Goal: Information Seeking & Learning: Understand process/instructions

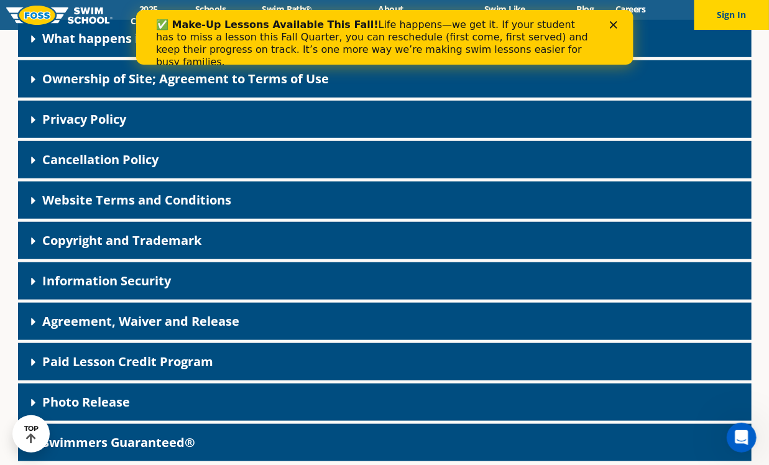
click at [174, 165] on div "Cancellation Policy" at bounding box center [385, 159] width 734 height 37
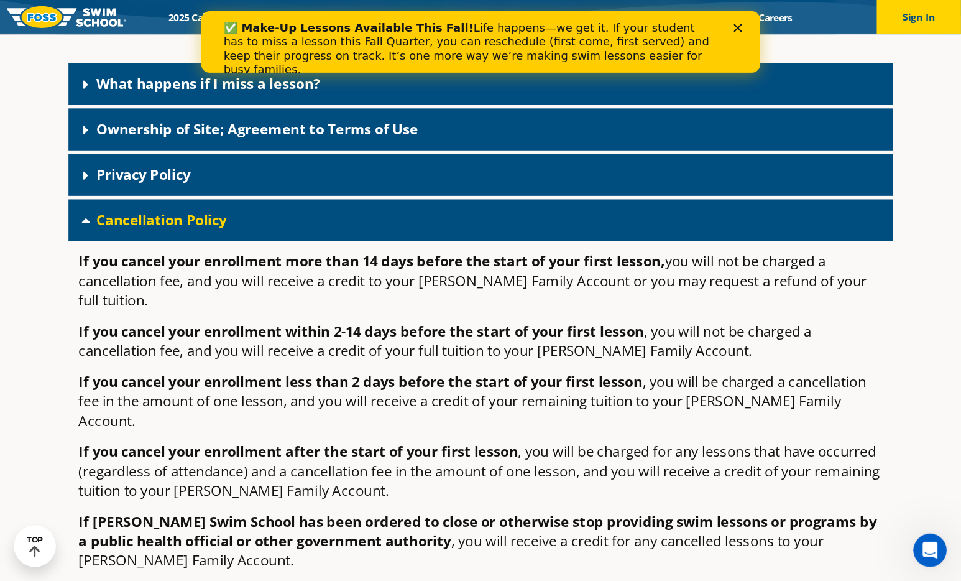
scroll to position [331, 0]
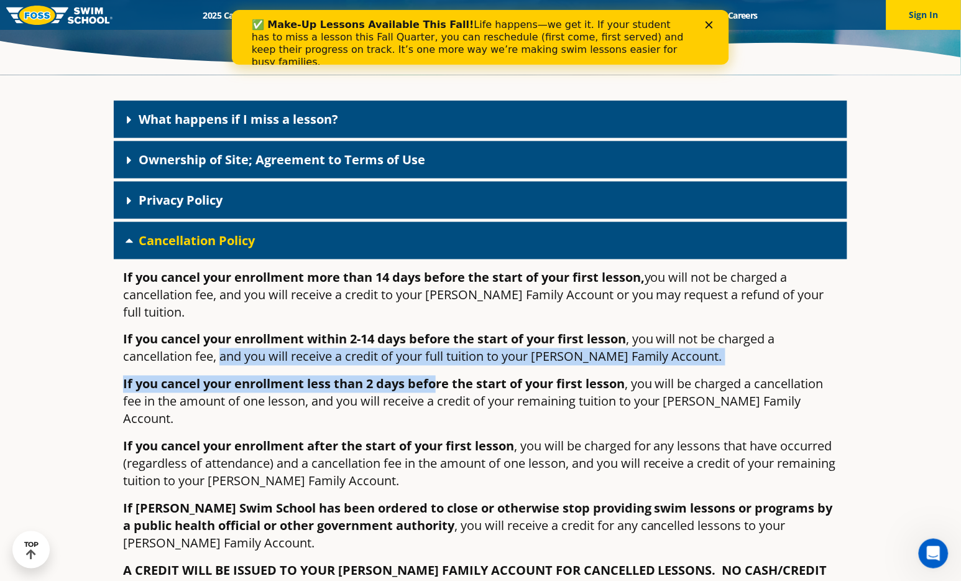
drag, startPoint x: 234, startPoint y: 350, endPoint x: 439, endPoint y: 371, distance: 206.2
click at [439, 371] on div "If you cancel your enrollment more than 14 days before the start of your first …" at bounding box center [481, 562] width 734 height 606
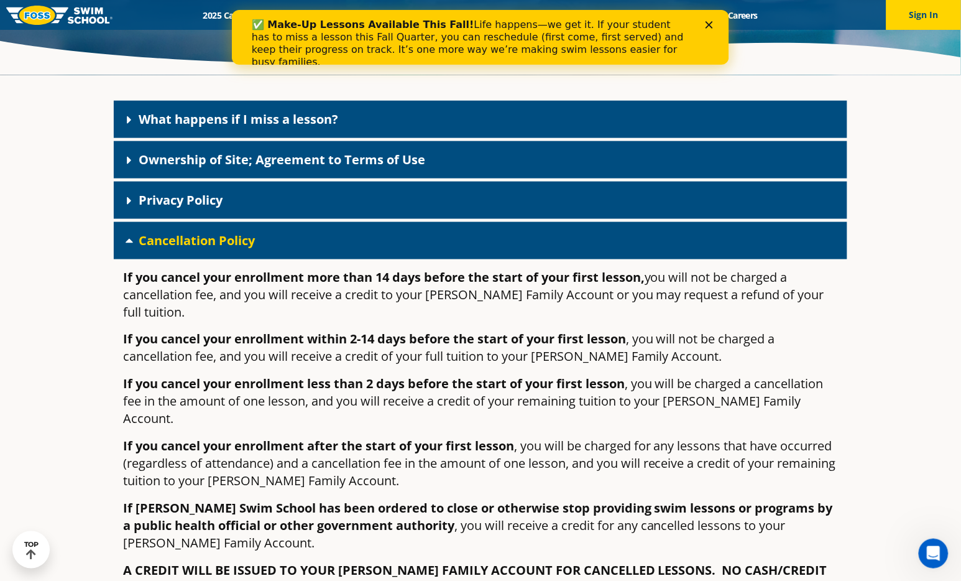
click at [478, 379] on p "If you cancel your enrollment less than 2 days before the start of your first l…" at bounding box center [480, 402] width 715 height 52
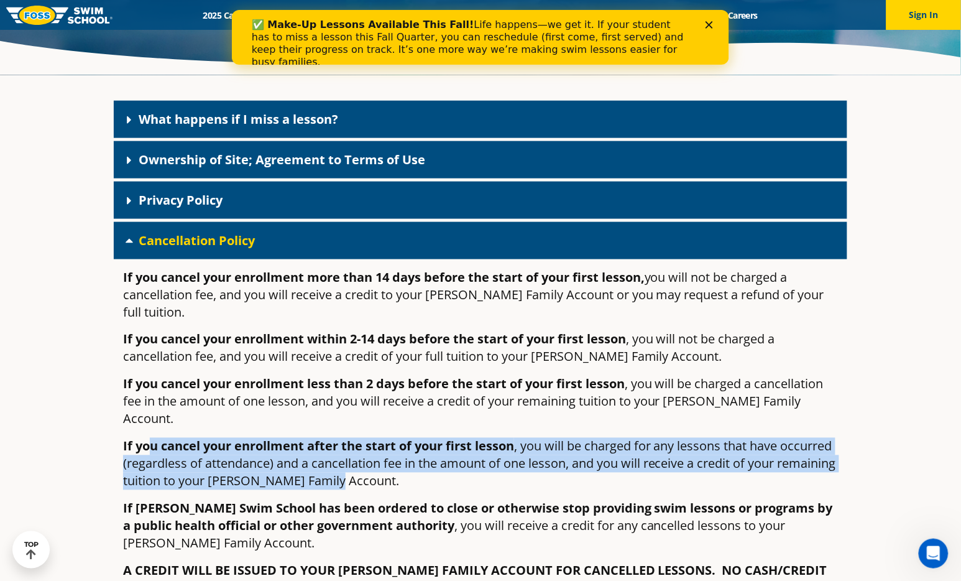
drag, startPoint x: 153, startPoint y: 414, endPoint x: 665, endPoint y: 445, distance: 513.2
click at [665, 445] on p "If you cancel your enrollment after the start of your first lesson , you will b…" at bounding box center [480, 464] width 715 height 52
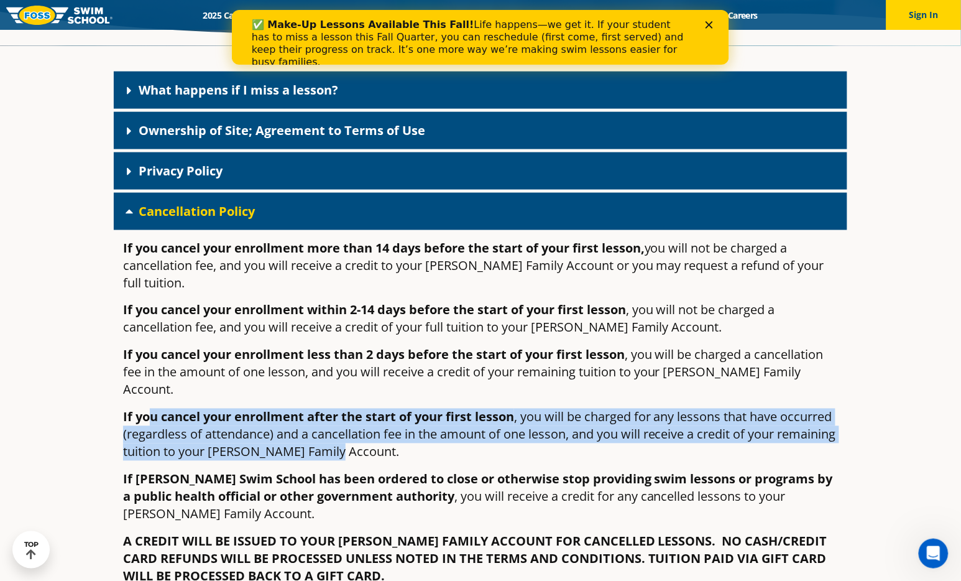
scroll to position [384, 0]
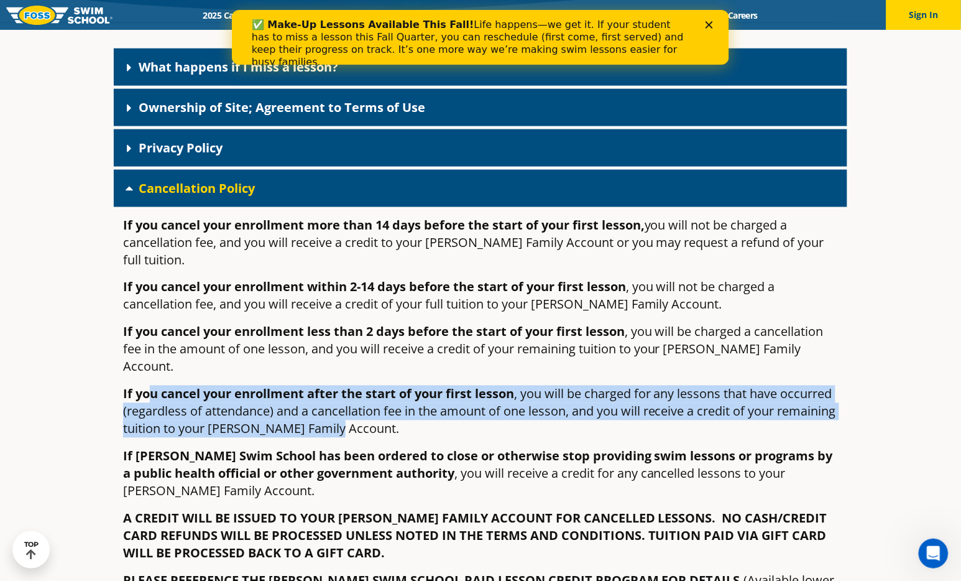
click at [137, 385] on p "If you cancel your enrollment after the start of your first lesson , you will b…" at bounding box center [480, 411] width 715 height 52
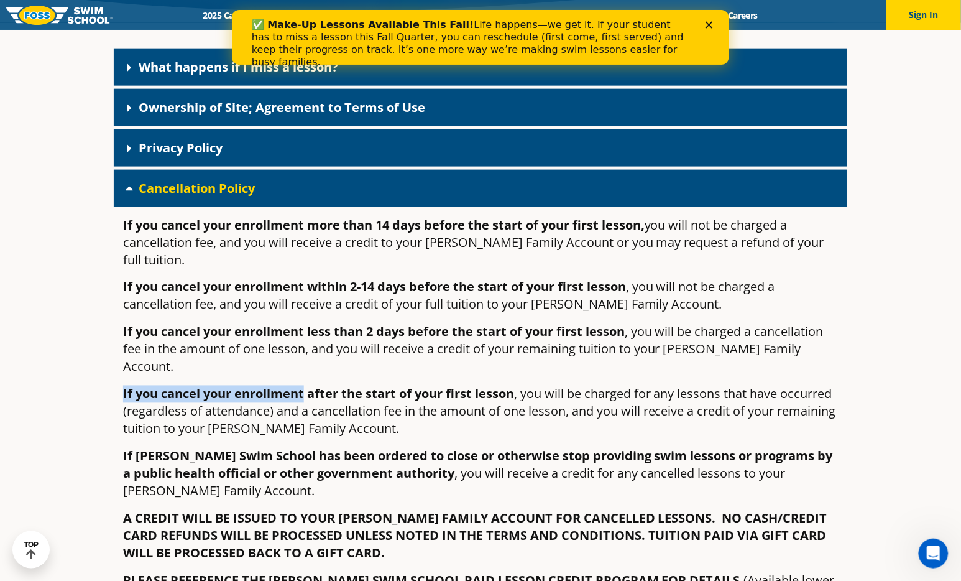
drag, startPoint x: 124, startPoint y: 364, endPoint x: 303, endPoint y: 361, distance: 179.1
click at [303, 385] on strong "If you cancel your enrollment after the start of your first lesson" at bounding box center [318, 393] width 391 height 17
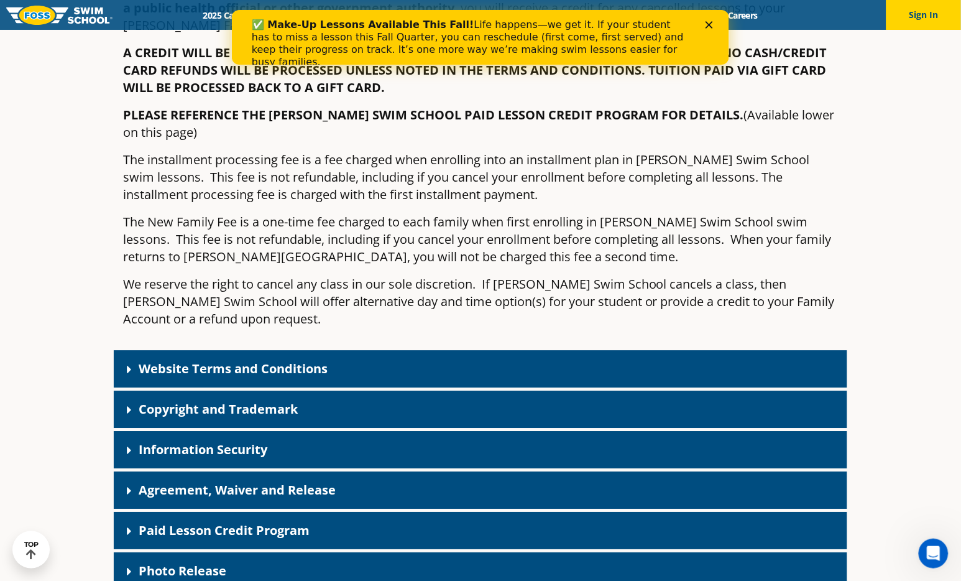
scroll to position [850, 0]
